Goal: Task Accomplishment & Management: Complete application form

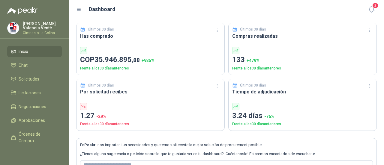
scroll to position [30, 0]
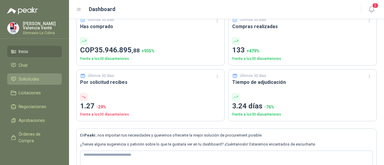
click at [29, 77] on span "Solicitudes" at bounding box center [29, 79] width 21 height 7
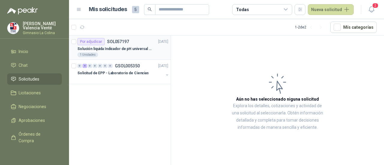
click at [120, 51] on div "Solución liquida Indicador de pH universal de 500ml o 20 de 25ml (no tiras de p…" at bounding box center [122, 48] width 91 height 7
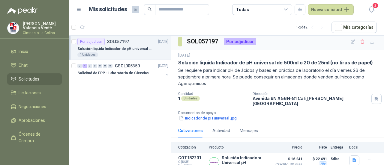
scroll to position [3, 0]
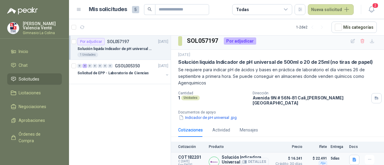
click at [207, 156] on article "COT182201 C: [DATE] Exp: [DATE] Solución Indicadora Universal pH MOLDEAMOS Deta…" at bounding box center [277, 162] width 213 height 19
click at [231, 156] on p "Solución Indicadora Universal pH" at bounding box center [245, 160] width 47 height 10
click at [224, 159] on p "Solución Indicadora Universal pH" at bounding box center [245, 160] width 47 height 10
click at [211, 161] on img at bounding box center [214, 162] width 10 height 10
click at [222, 158] on p "Solución Indicadora Universal pH" at bounding box center [245, 160] width 47 height 10
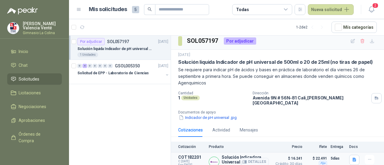
click at [229, 155] on p "Solución Indicadora Universal pH" at bounding box center [245, 160] width 47 height 10
click at [365, 156] on button "button" at bounding box center [370, 160] width 10 height 10
click at [282, 142] on div "Cotización Producto Precio Flete Entrega Docs" at bounding box center [277, 147] width 213 height 11
click at [184, 160] on span "C: [DATE]" at bounding box center [191, 162] width 27 height 4
click at [228, 165] on p "MOLDEAMOS" at bounding box center [245, 167] width 47 height 5
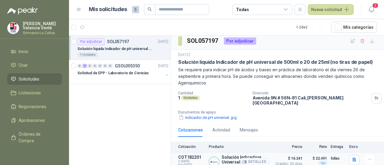
click at [230, 158] on p "Solución Indicadora Universal pH" at bounding box center [245, 160] width 47 height 10
click at [217, 159] on img at bounding box center [214, 162] width 10 height 10
click at [213, 157] on img at bounding box center [214, 162] width 10 height 10
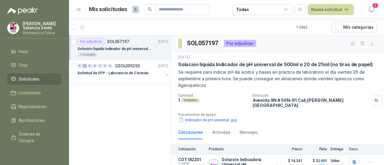
scroll to position [0, 0]
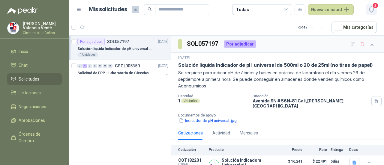
click at [367, 9] on button "2" at bounding box center [371, 9] width 11 height 11
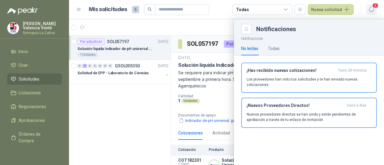
click at [367, 9] on button "2" at bounding box center [371, 9] width 11 height 11
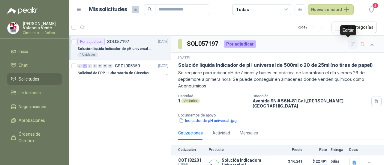
click at [351, 44] on icon "button" at bounding box center [353, 44] width 5 height 5
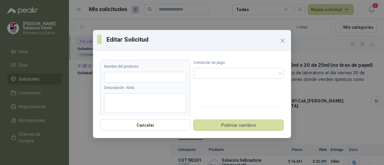
type input "**********"
type textarea "**********"
type input "*"
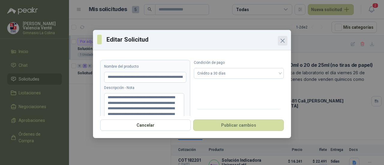
click at [285, 43] on icon "Close" at bounding box center [282, 40] width 7 height 7
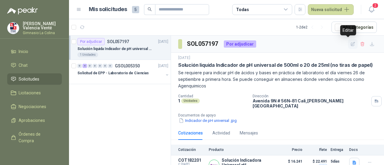
click at [351, 44] on icon "button" at bounding box center [353, 44] width 5 height 5
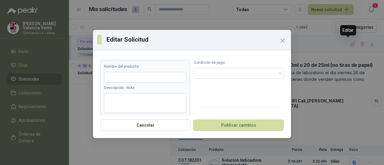
type input "**********"
type textarea "**********"
type input "*"
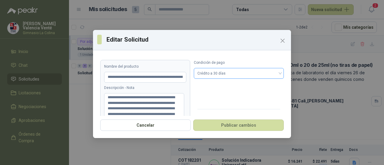
click at [252, 74] on span "Crédito a 30 días" at bounding box center [238, 73] width 83 height 9
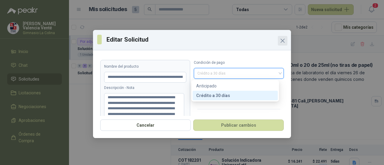
click at [284, 37] on button "Close" at bounding box center [283, 41] width 10 height 10
